Goal: Information Seeking & Learning: Find specific page/section

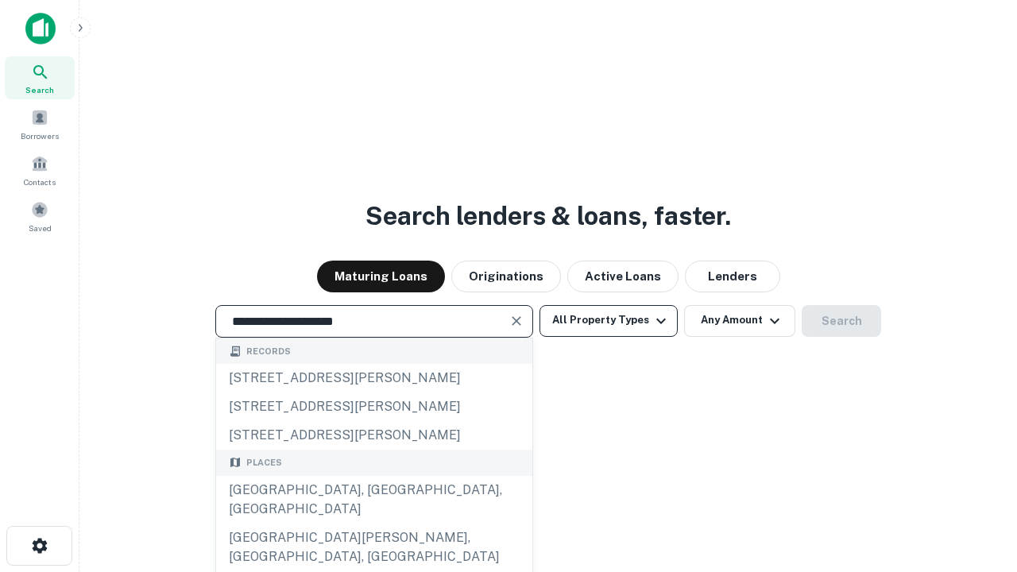
click at [373, 524] on div "[GEOGRAPHIC_DATA], [GEOGRAPHIC_DATA], [GEOGRAPHIC_DATA]" at bounding box center [374, 500] width 316 height 48
click at [609, 320] on button "All Property Types" at bounding box center [608, 321] width 138 height 32
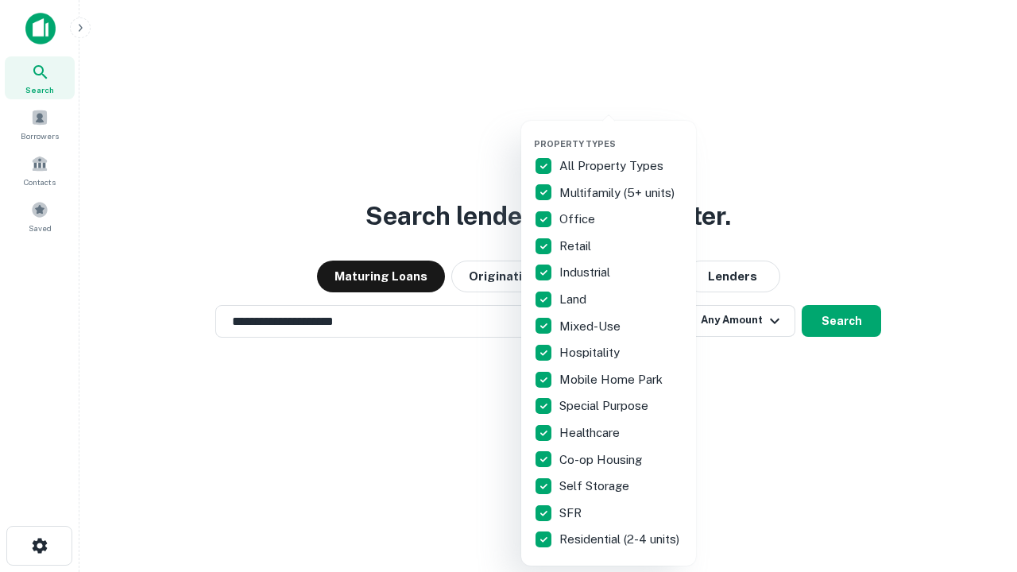
type input "**********"
click at [621, 133] on button "button" at bounding box center [621, 133] width 175 height 1
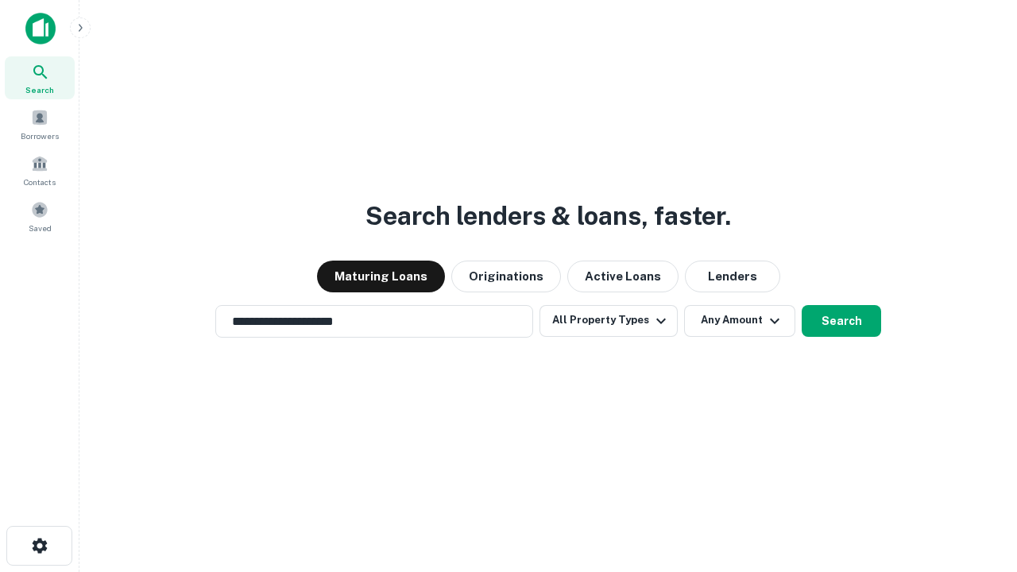
scroll to position [10, 191]
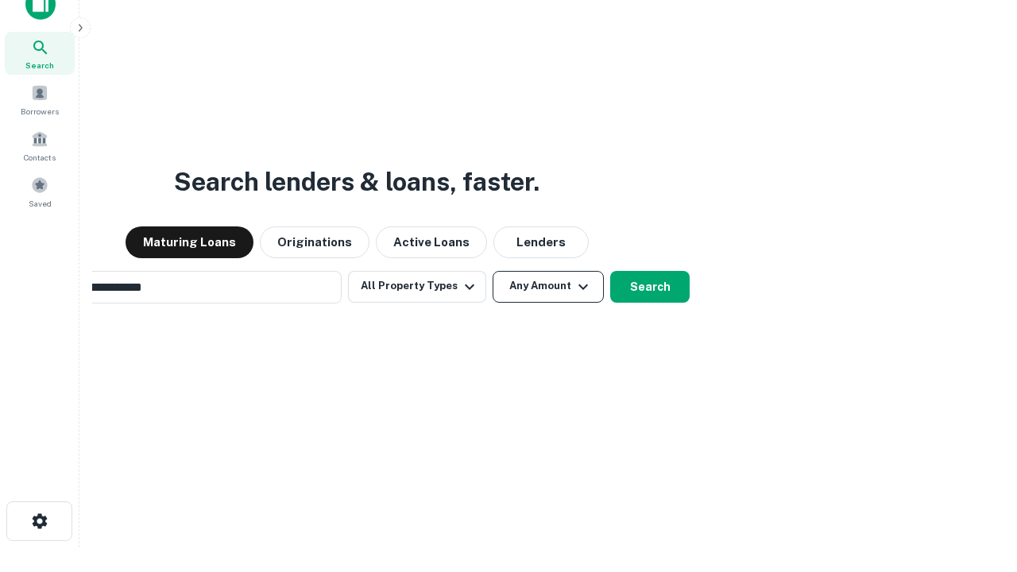
click at [493, 271] on button "Any Amount" at bounding box center [548, 287] width 111 height 32
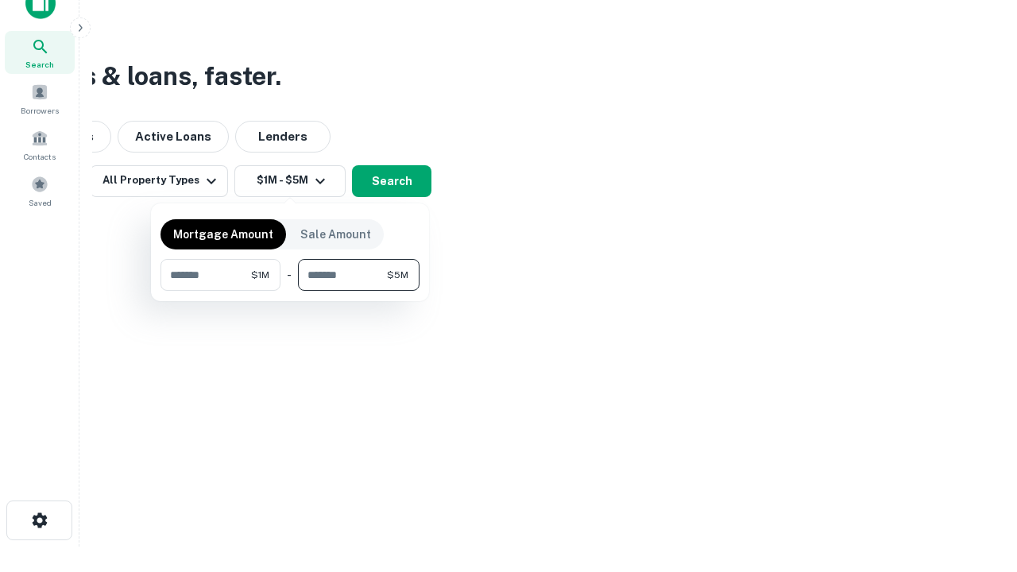
type input "*******"
click at [290, 291] on button "button" at bounding box center [289, 291] width 259 height 1
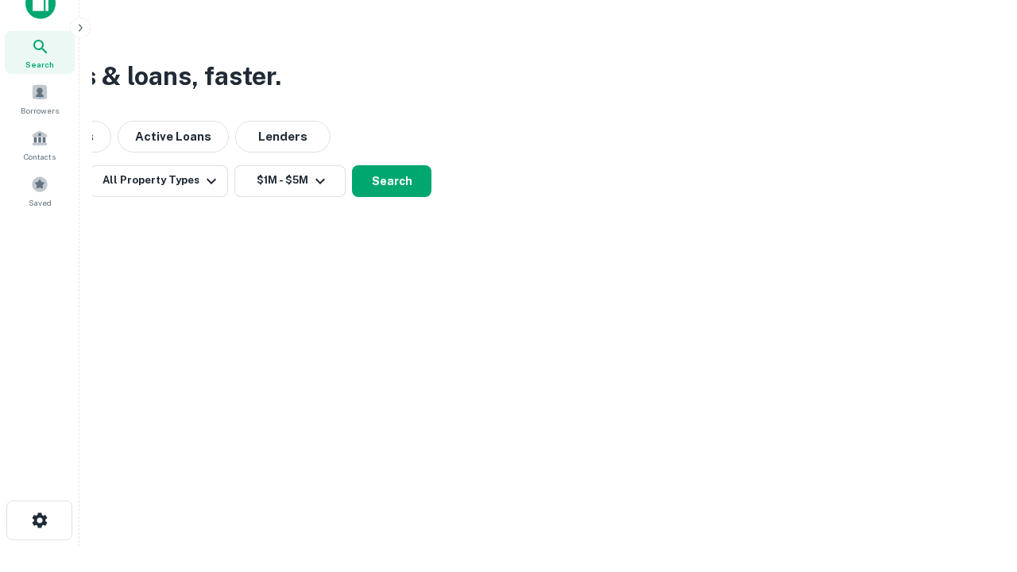
scroll to position [10, 293]
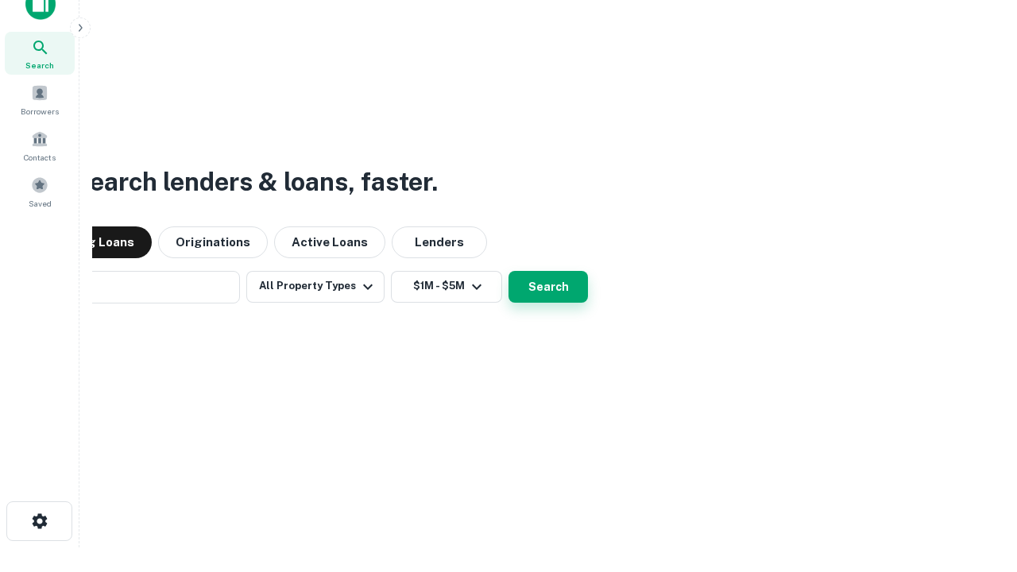
click at [509, 271] on button "Search" at bounding box center [548, 287] width 79 height 32
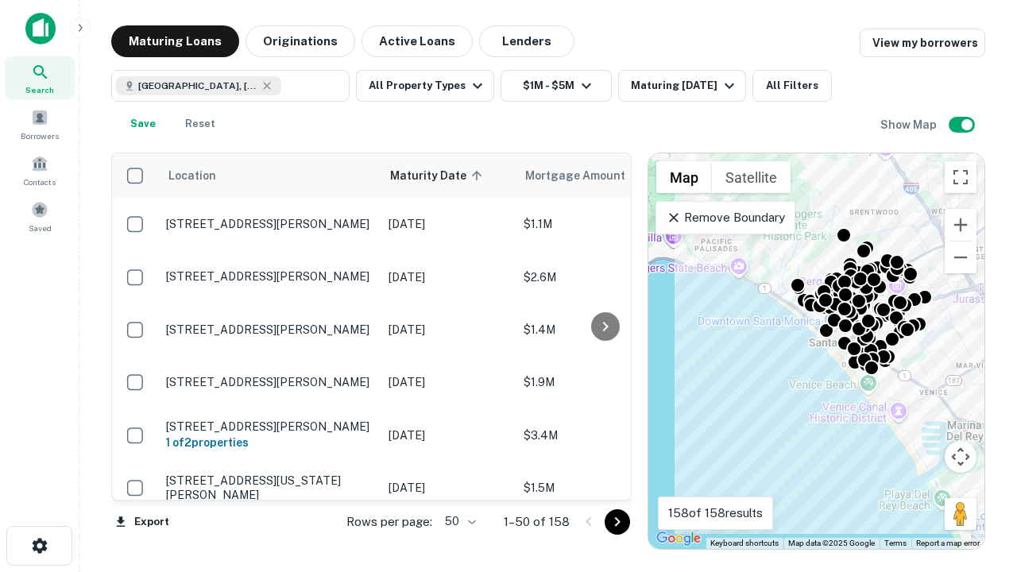
click at [458, 521] on body "Search Borrowers Contacts Saved Maturing Loans Originations Active Loans Lender…" at bounding box center [508, 286] width 1017 height 572
click at [458, 481] on li "25" at bounding box center [458, 481] width 46 height 29
